Goal: Task Accomplishment & Management: Manage account settings

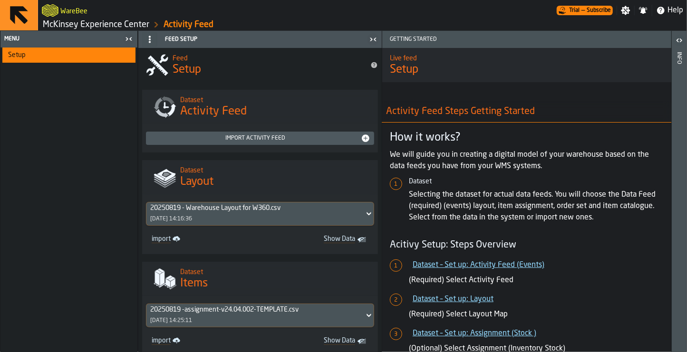
click at [130, 26] on link "McKinsey Experience Center" at bounding box center [96, 24] width 107 height 10
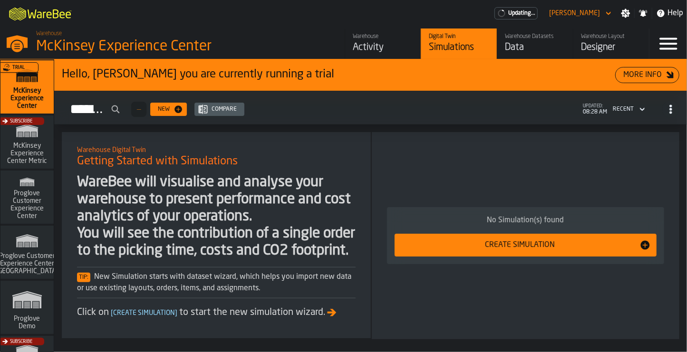
click at [510, 50] on div "Data" at bounding box center [535, 47] width 60 height 13
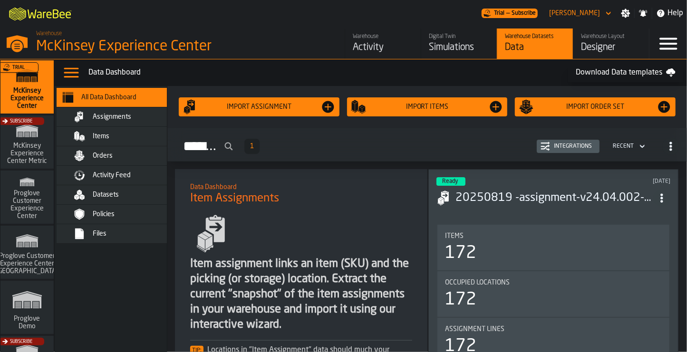
click at [604, 49] on div "Designer" at bounding box center [611, 47] width 60 height 13
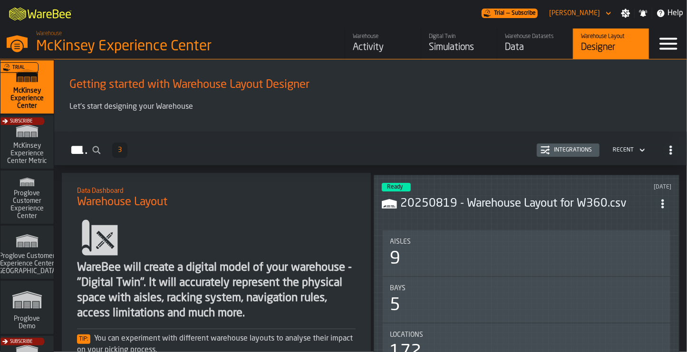
click at [654, 45] on div "Menu" at bounding box center [669, 44] width 38 height 30
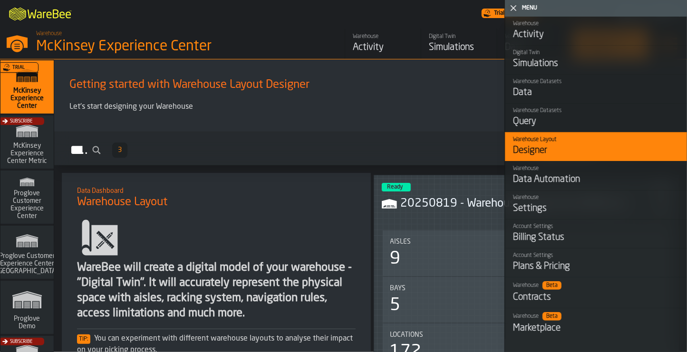
click at [535, 201] on div "Warehouse" at bounding box center [596, 197] width 166 height 7
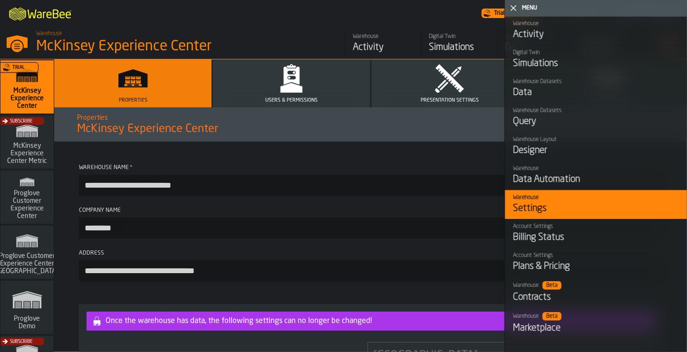
click at [295, 82] on icon "button" at bounding box center [291, 76] width 16 height 18
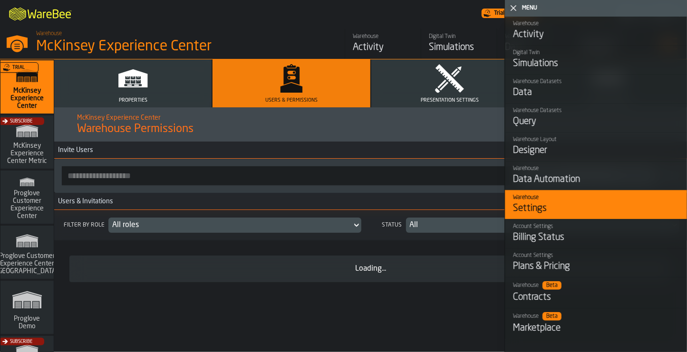
click at [231, 181] on input "button-toolbar-" at bounding box center [287, 175] width 450 height 19
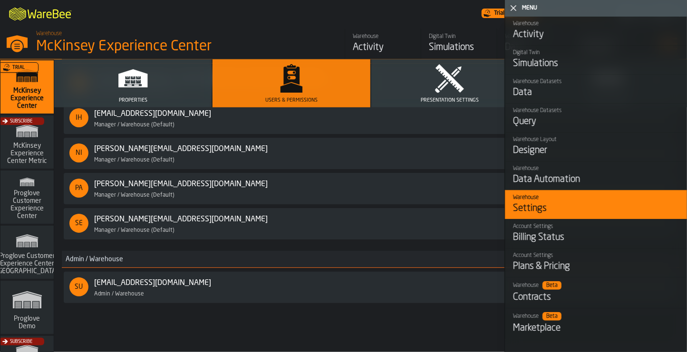
scroll to position [186, 0]
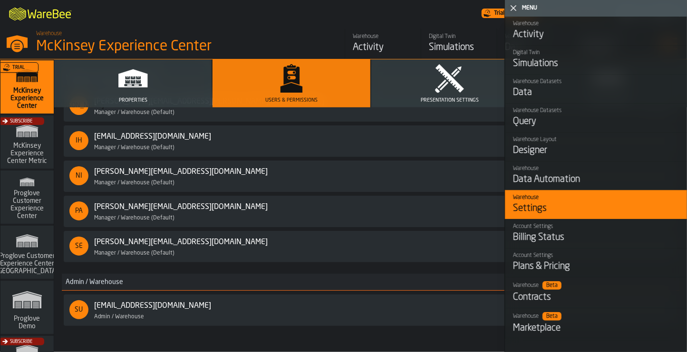
click at [148, 246] on link "[PERSON_NAME][EMAIL_ADDRESS][DOMAIN_NAME]" at bounding box center [181, 242] width 174 height 11
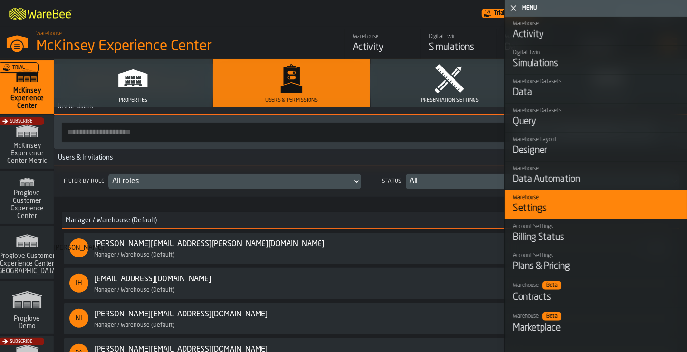
scroll to position [0, 0]
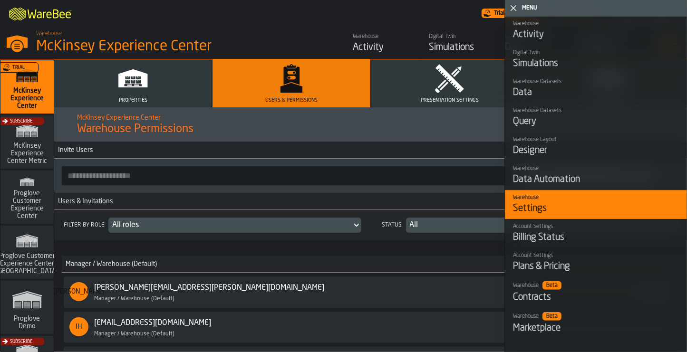
click at [147, 171] on input "button-toolbar-" at bounding box center [287, 175] width 450 height 19
paste input "**********"
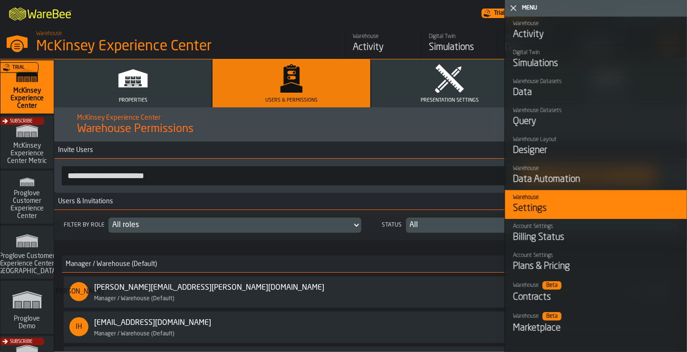
type input "**********"
click at [509, 6] on icon "button-toggle-Close me" at bounding box center [513, 7] width 11 height 11
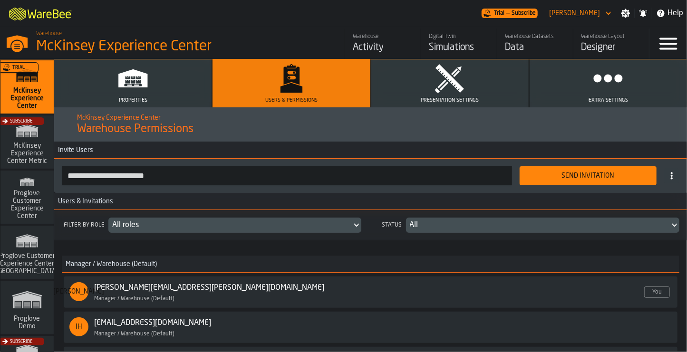
click at [577, 183] on button "Send Invitation" at bounding box center [588, 175] width 137 height 19
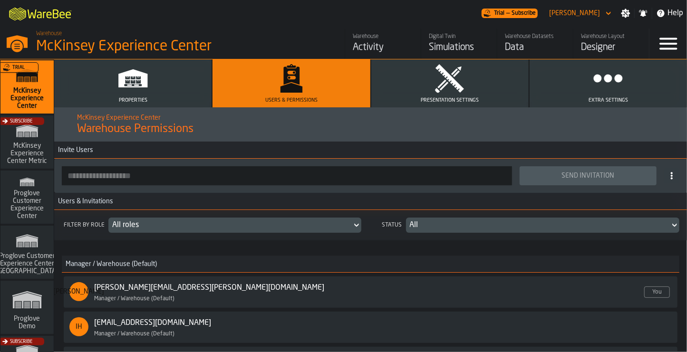
click at [58, 233] on div "Filter by role All roles Status All" at bounding box center [370, 225] width 633 height 30
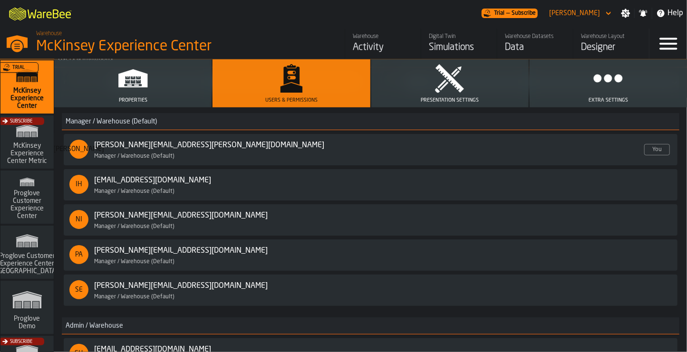
scroll to position [234, 0]
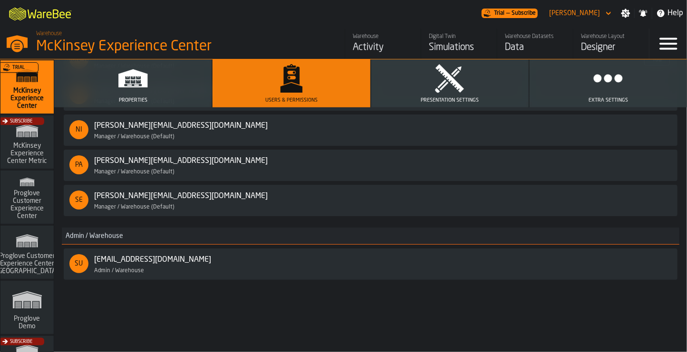
click at [528, 194] on div "SE [EMAIL_ADDRESS][DOMAIN_NAME] Enabled Manager / Warehouse (Default)" at bounding box center [370, 201] width 603 height 20
click at [166, 196] on link "[PERSON_NAME][EMAIL_ADDRESS][DOMAIN_NAME]" at bounding box center [181, 196] width 174 height 11
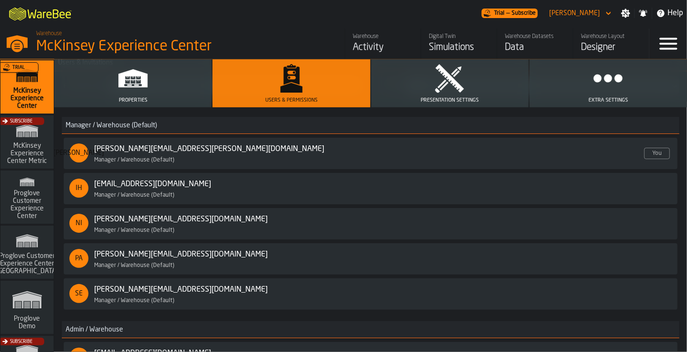
scroll to position [0, 0]
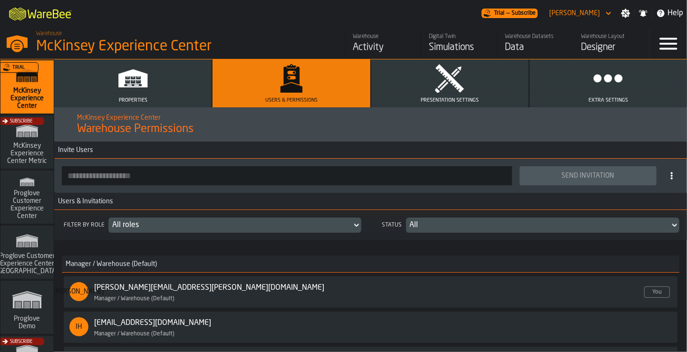
click at [166, 179] on input "button-toolbar-" at bounding box center [287, 175] width 450 height 19
paste input "**********"
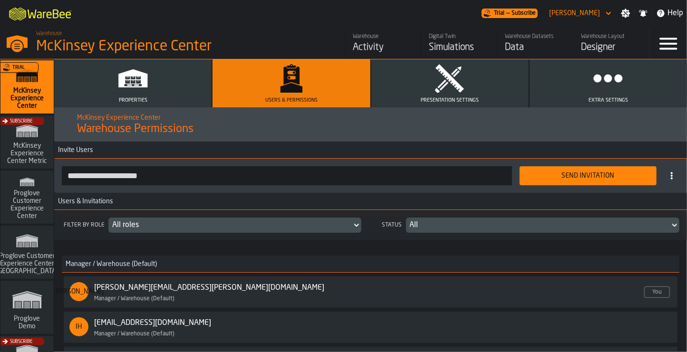
type input "**********"
click at [569, 175] on div "Send Invitation" at bounding box center [588, 176] width 126 height 8
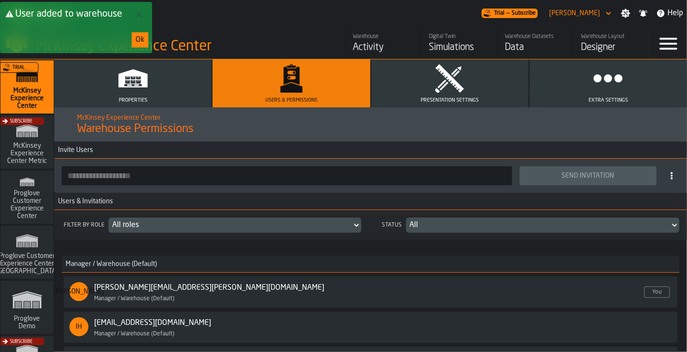
click at [134, 40] on button "Ok" at bounding box center [140, 39] width 17 height 15
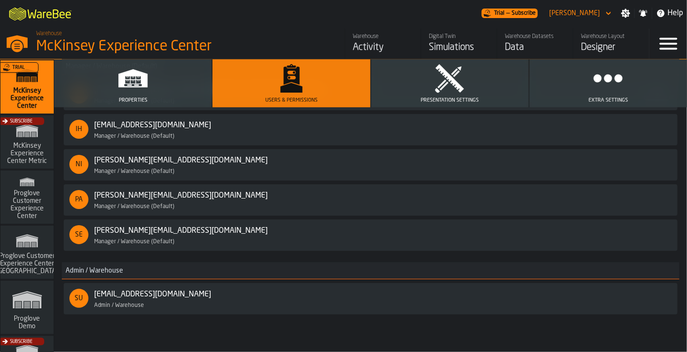
scroll to position [234, 0]
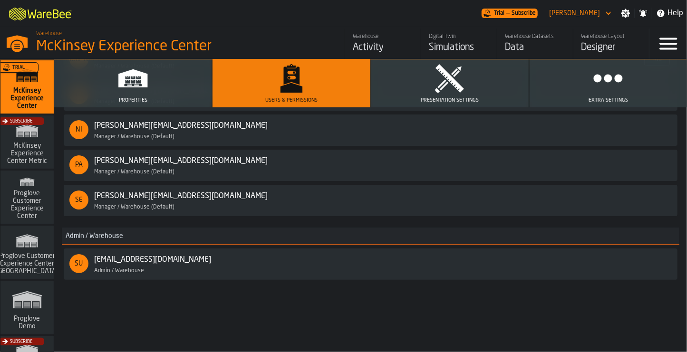
click at [312, 196] on div "SE [EMAIL_ADDRESS][DOMAIN_NAME] Enabled Manager / Warehouse (Default)" at bounding box center [370, 201] width 603 height 20
drag, startPoint x: 612, startPoint y: 198, endPoint x: 527, endPoint y: 209, distance: 86.2
click at [527, 209] on div "SE [EMAIL_ADDRESS][DOMAIN_NAME] Enabled Manager / Warehouse (Default)" at bounding box center [370, 201] width 603 height 20
click at [168, 204] on div "Manager / Warehouse (Default)" at bounding box center [196, 207] width 204 height 7
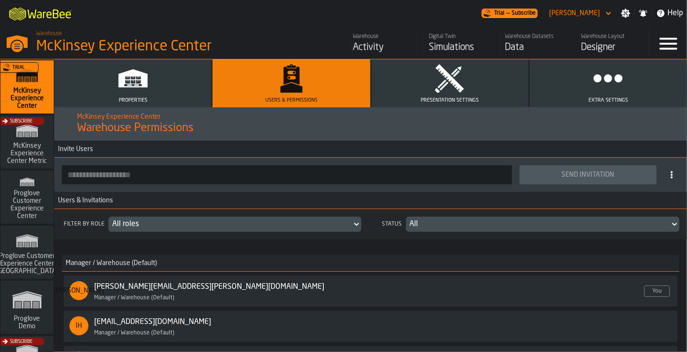
scroll to position [0, 0]
click at [186, 182] on input "button-toolbar-" at bounding box center [287, 175] width 450 height 19
paste input "**********"
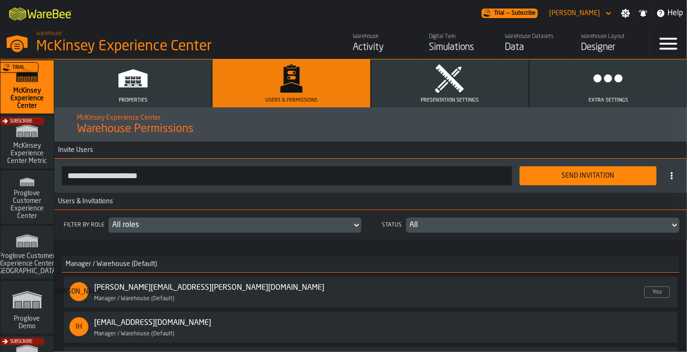
type input "**********"
click at [579, 179] on div "Send Invitation" at bounding box center [588, 176] width 126 height 8
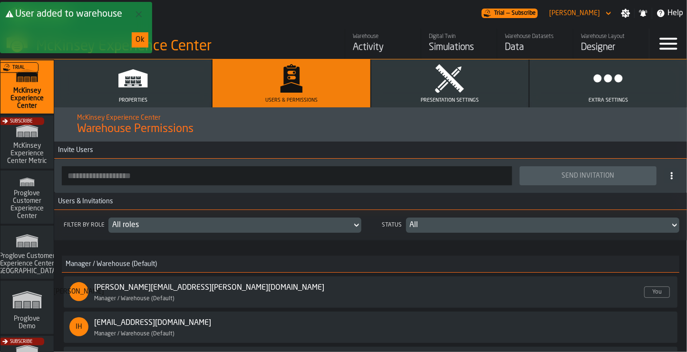
click at [473, 223] on div "All" at bounding box center [538, 225] width 257 height 11
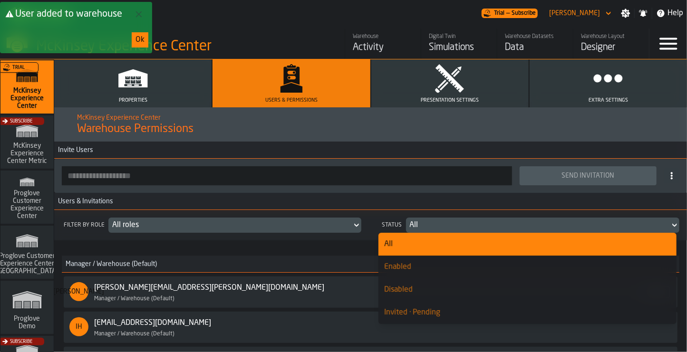
click at [473, 223] on div "All" at bounding box center [538, 225] width 257 height 11
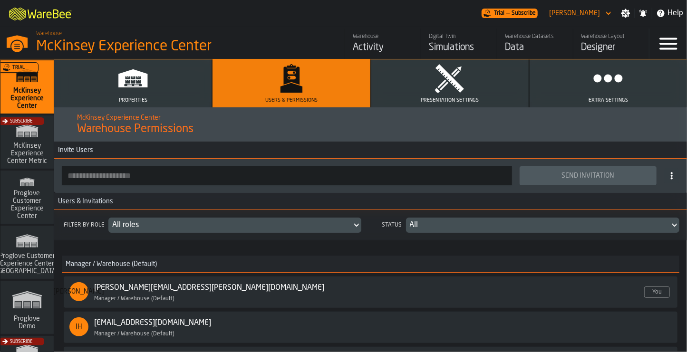
scroll to position [48, 0]
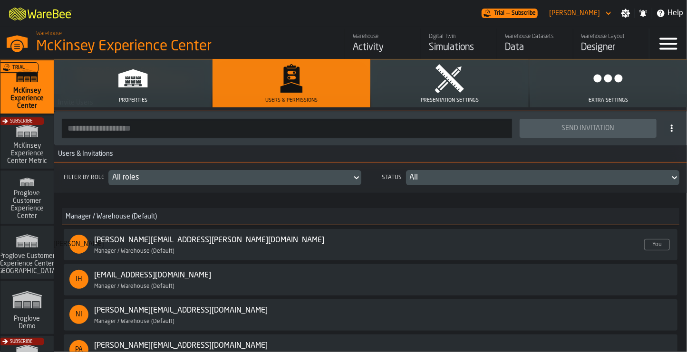
click at [598, 160] on h3 "Users & Invitations" at bounding box center [370, 154] width 633 height 17
click at [586, 87] on button "Extra Settings" at bounding box center [608, 83] width 157 height 48
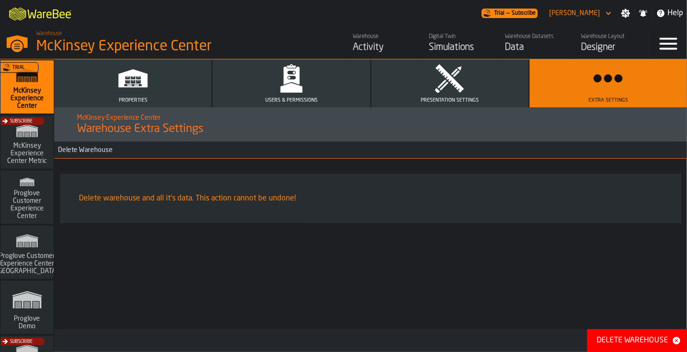
scroll to position [0, 0]
click at [328, 97] on button "Users & Permissions" at bounding box center [291, 83] width 157 height 48
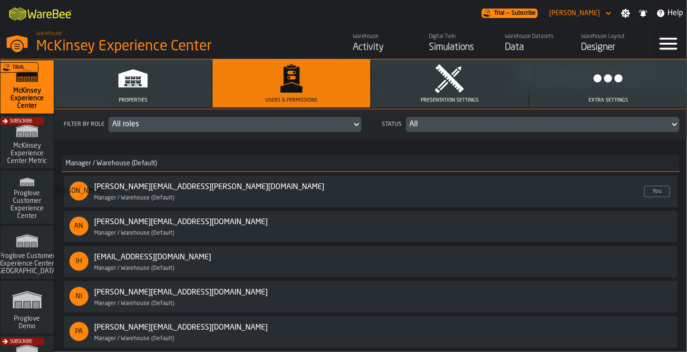
scroll to position [243, 0]
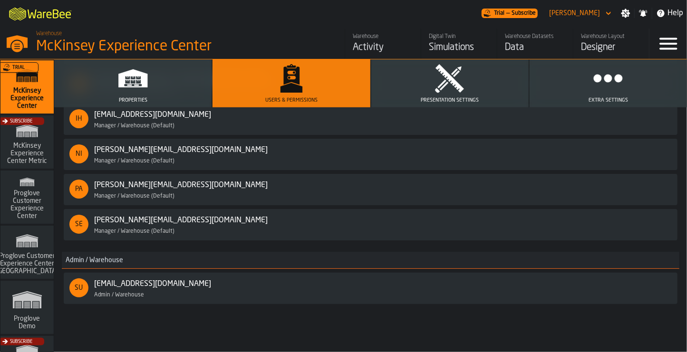
click at [144, 228] on div "[PERSON_NAME][EMAIL_ADDRESS][DOMAIN_NAME] Enabled Manager / Warehouse (Default)" at bounding box center [196, 225] width 204 height 20
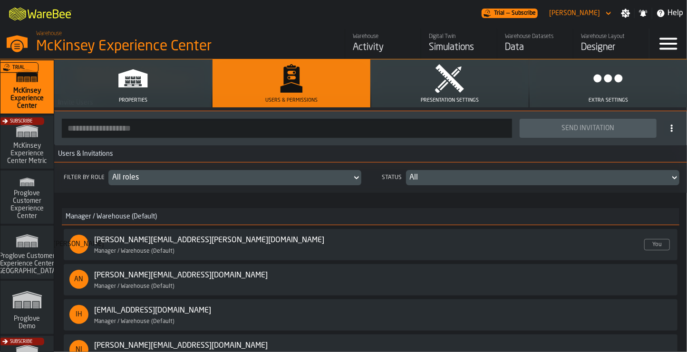
scroll to position [0, 0]
